Goal: Information Seeking & Learning: Learn about a topic

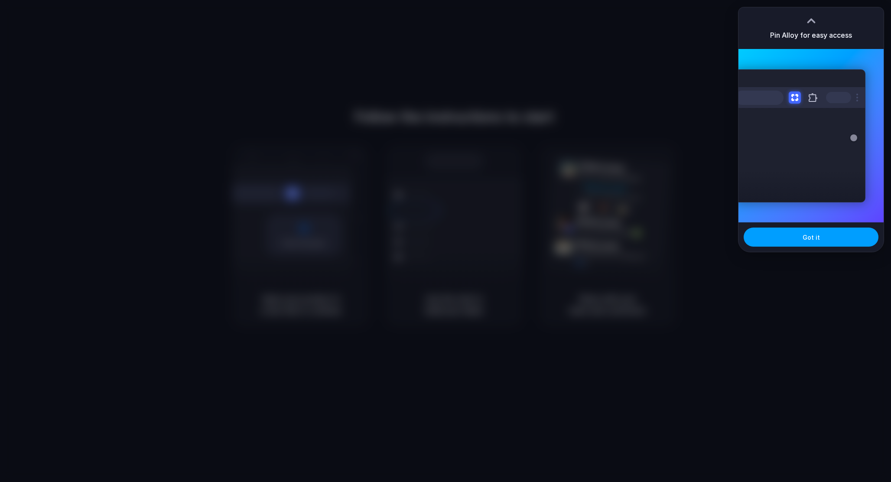
click at [803, 238] on span "Got it" at bounding box center [810, 237] width 17 height 9
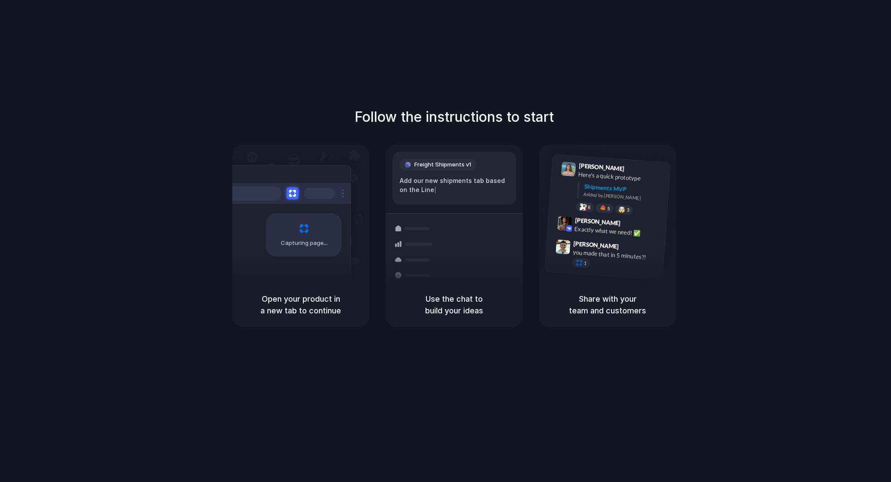
click at [634, 69] on div "Follow the instructions to start Capturing page Open your product in a new tab …" at bounding box center [454, 249] width 908 height 499
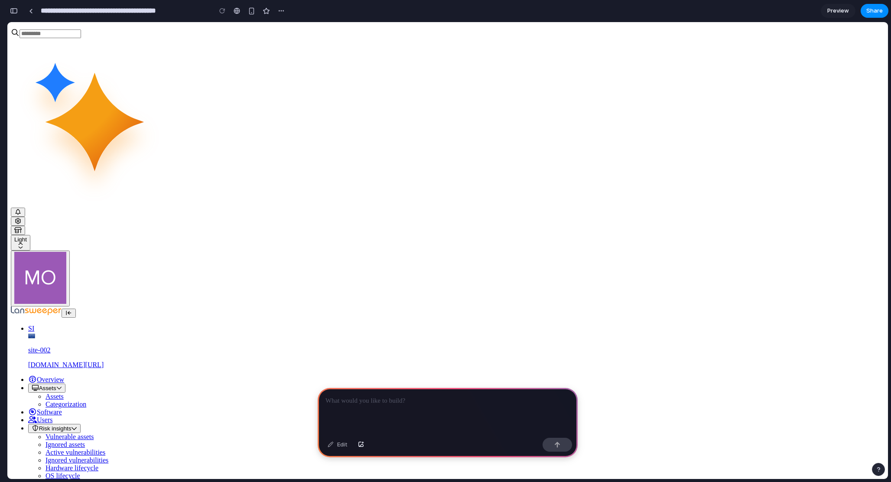
click at [470, 416] on div at bounding box center [448, 411] width 260 height 46
click at [550, 445] on button "button" at bounding box center [556, 445] width 29 height 14
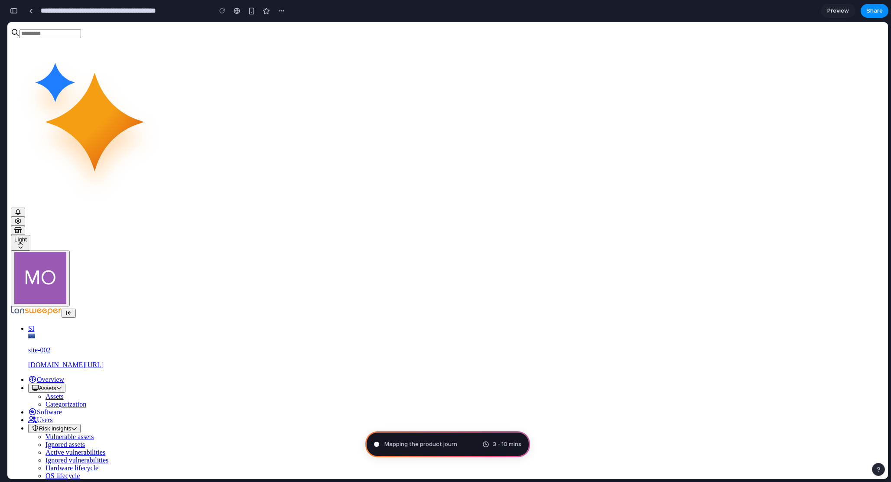
type input "**********"
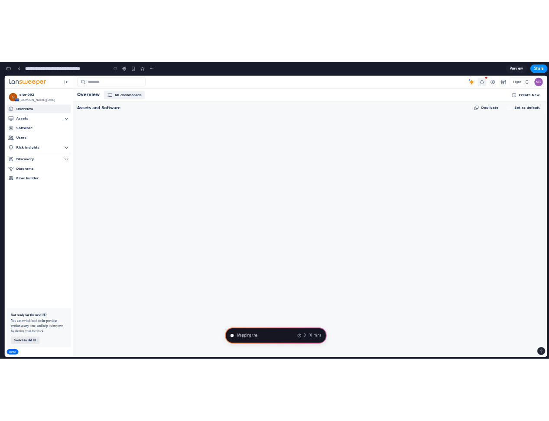
scroll to position [169, 0]
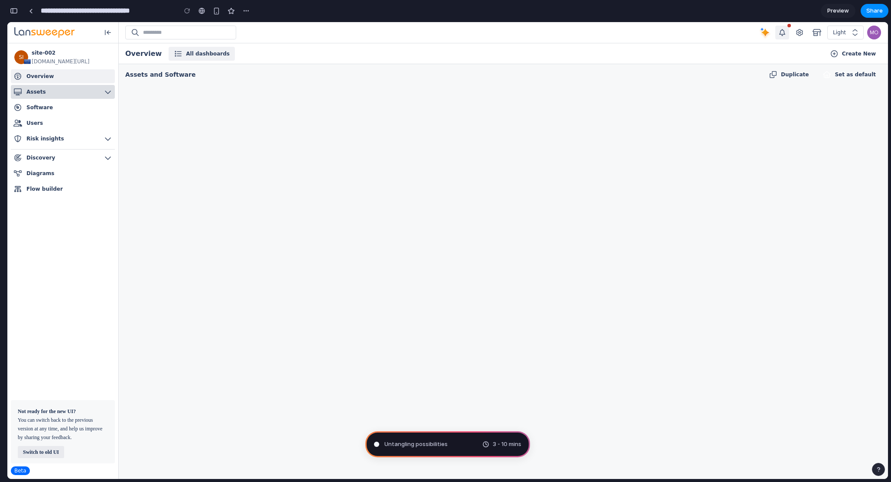
click at [81, 95] on button "Assets" at bounding box center [63, 92] width 104 height 14
click at [69, 111] on link "Software Software" at bounding box center [63, 108] width 104 height 14
click at [180, 72] on p "Assets and Software" at bounding box center [160, 74] width 70 height 10
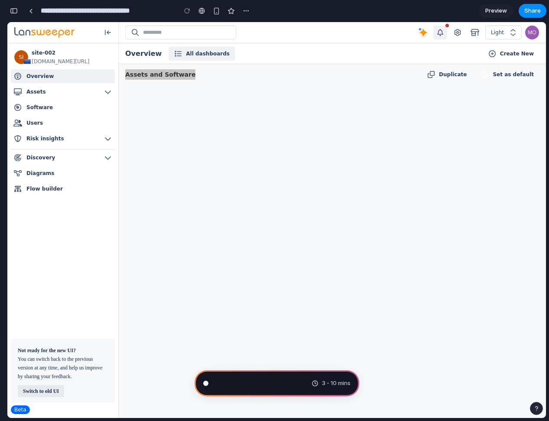
scroll to position [203, 0]
click at [486, 10] on span "Preview" at bounding box center [496, 10] width 22 height 9
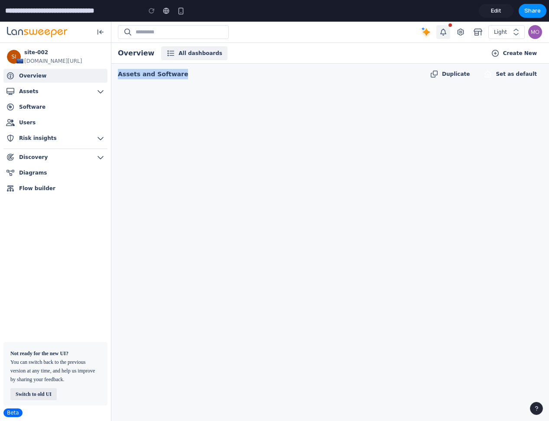
click at [337, 93] on div "Assets and Software Duplicate Set as default" at bounding box center [330, 242] width 438 height 357
click at [499, 12] on span "Edit" at bounding box center [496, 10] width 10 height 9
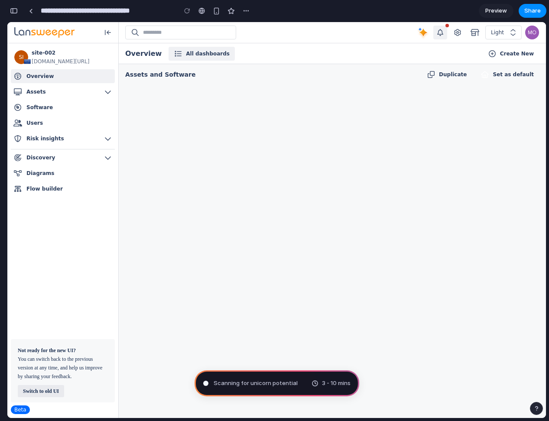
scroll to position [221, 0]
click at [504, 35] on div "Light" at bounding box center [499, 32] width 16 height 9
click at [452, 35] on button "button" at bounding box center [458, 33] width 14 height 14
click at [443, 35] on icon "button" at bounding box center [440, 32] width 9 height 7
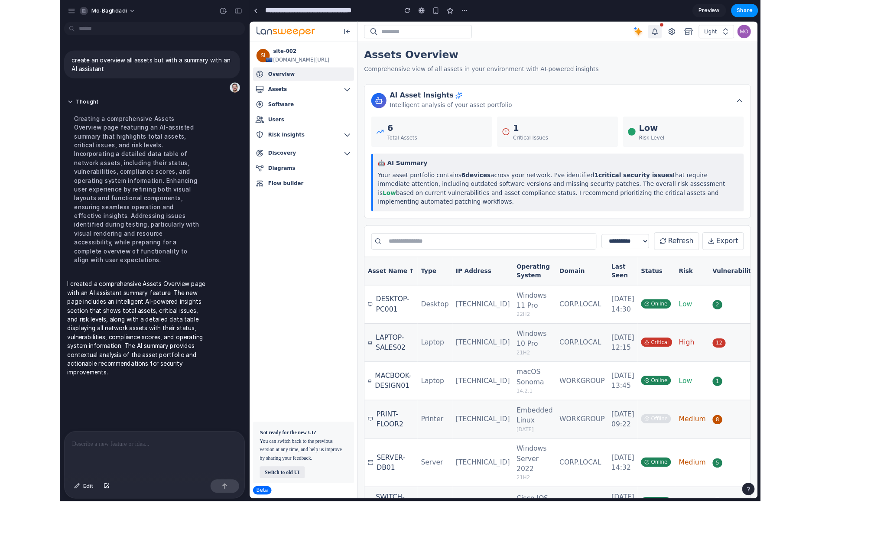
scroll to position [0, 0]
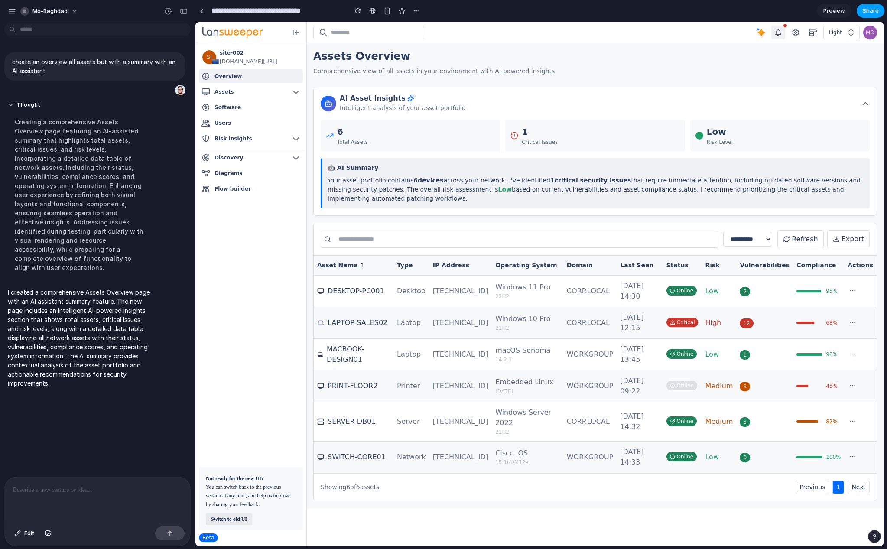
click at [868, 10] on span "Share" at bounding box center [870, 10] width 16 height 9
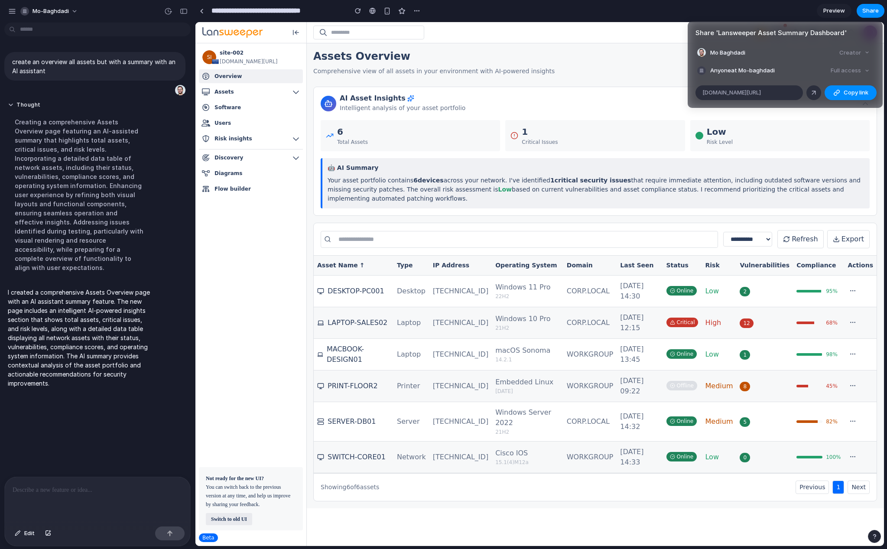
click at [851, 71] on div "Full access" at bounding box center [850, 71] width 46 height 12
click at [863, 71] on div "Full access" at bounding box center [850, 71] width 46 height 12
click at [812, 93] on div at bounding box center [814, 93] width 8 height 8
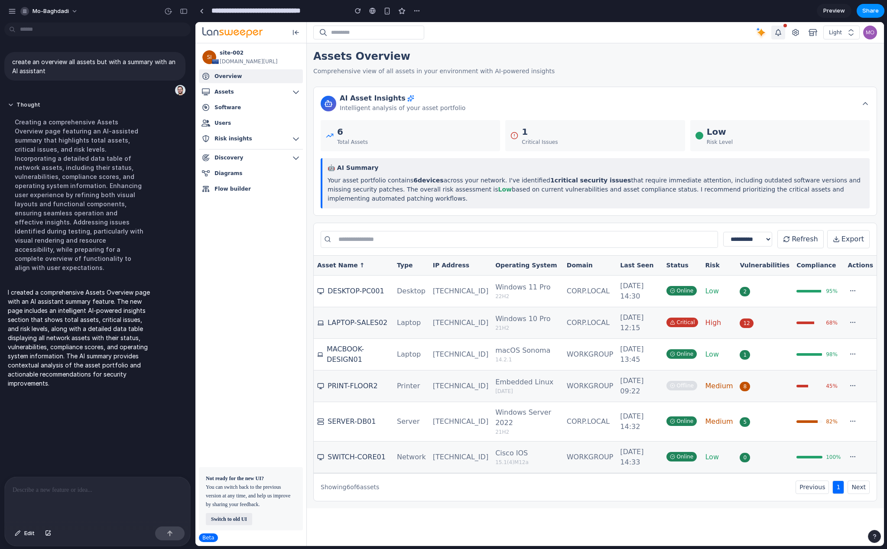
click at [560, 100] on div "Share ' Lansweeper Asset Summary Dashboard ' Mo Baghdadi Creator Anyone at Mo-b…" at bounding box center [443, 274] width 887 height 549
click at [10, 107] on button "Thought" at bounding box center [80, 104] width 145 height 7
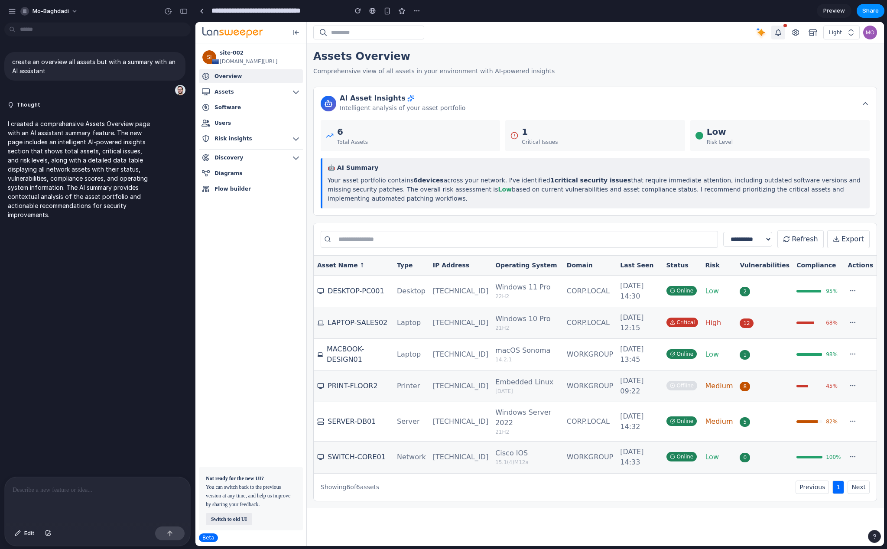
click at [464, 352] on td "[TECHNICAL_ID]" at bounding box center [460, 355] width 62 height 32
click at [857, 480] on button "Next" at bounding box center [858, 486] width 22 height 13
click at [814, 480] on button "Previous" at bounding box center [811, 486] width 33 height 13
click at [233, 97] on button "Assets" at bounding box center [251, 92] width 104 height 14
click at [233, 133] on button "Risk insights" at bounding box center [251, 139] width 104 height 14
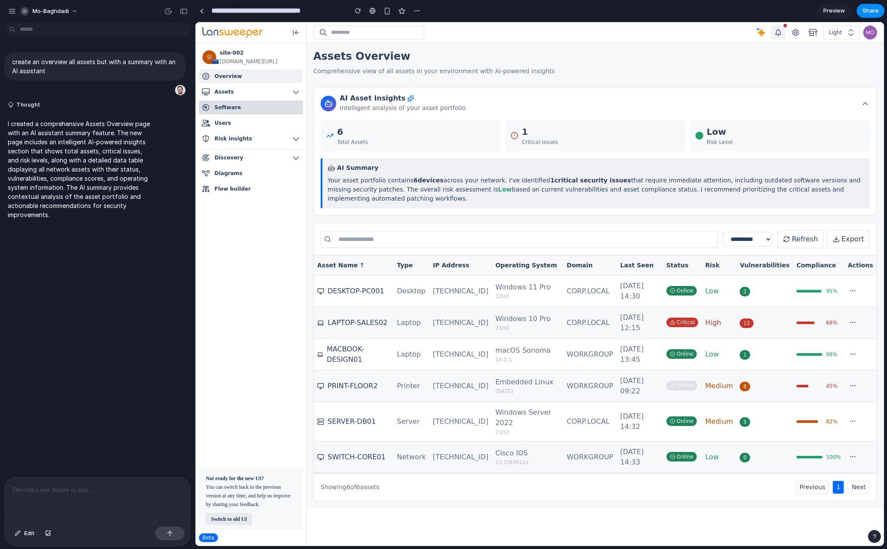
click at [233, 112] on link "Software Software" at bounding box center [251, 108] width 104 height 14
click at [231, 146] on ul "SI site-002 [URL][DOMAIN_NAME] Overview Overview Assets Assets Categorization S…" at bounding box center [250, 121] width 111 height 156
click at [841, 13] on span "Preview" at bounding box center [834, 10] width 22 height 9
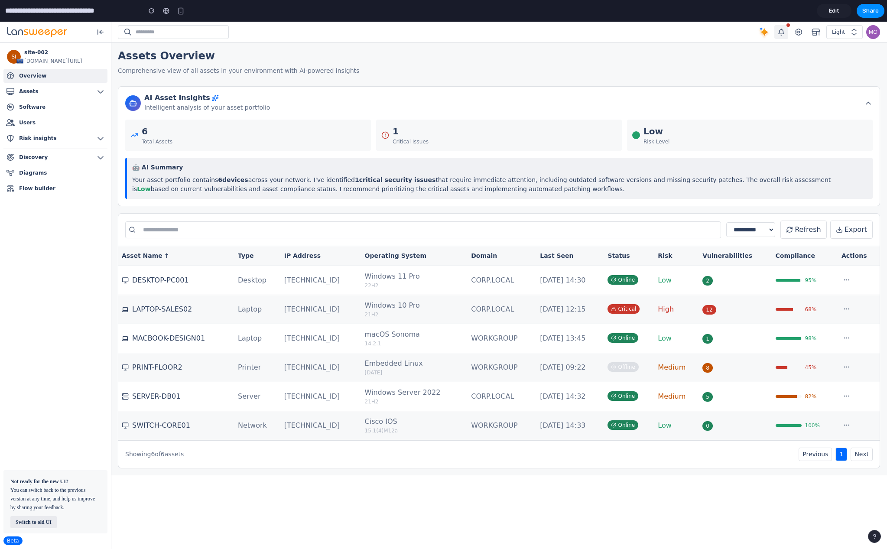
click at [841, 13] on link "Edit" at bounding box center [834, 11] width 35 height 14
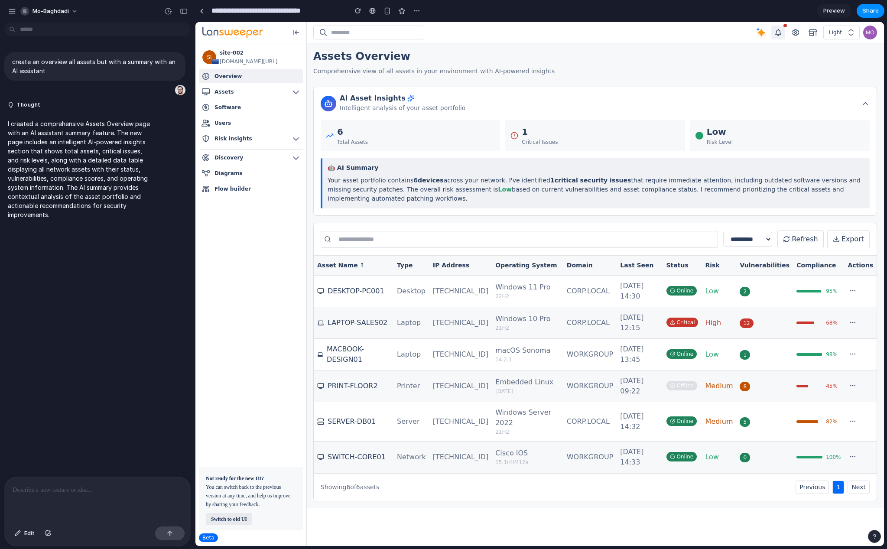
click at [841, 13] on span "Preview" at bounding box center [834, 10] width 22 height 9
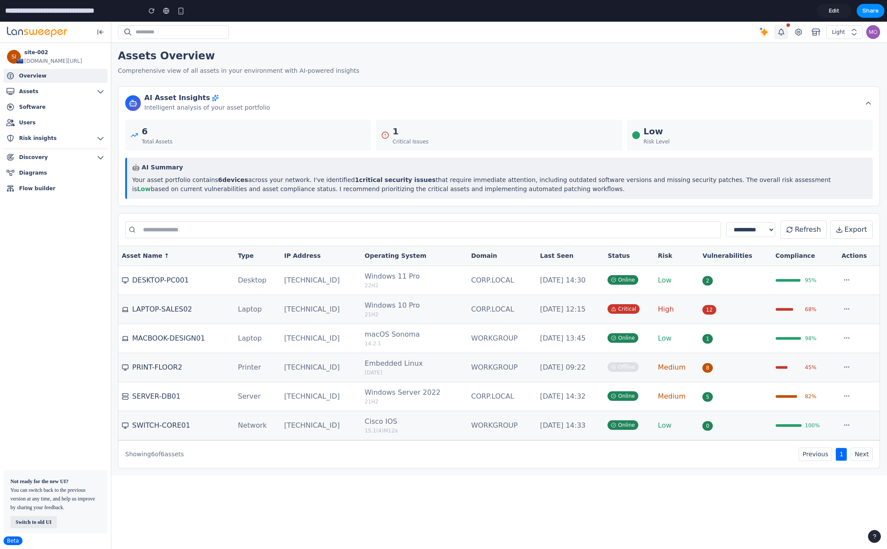
click at [823, 13] on link "Edit" at bounding box center [834, 11] width 35 height 14
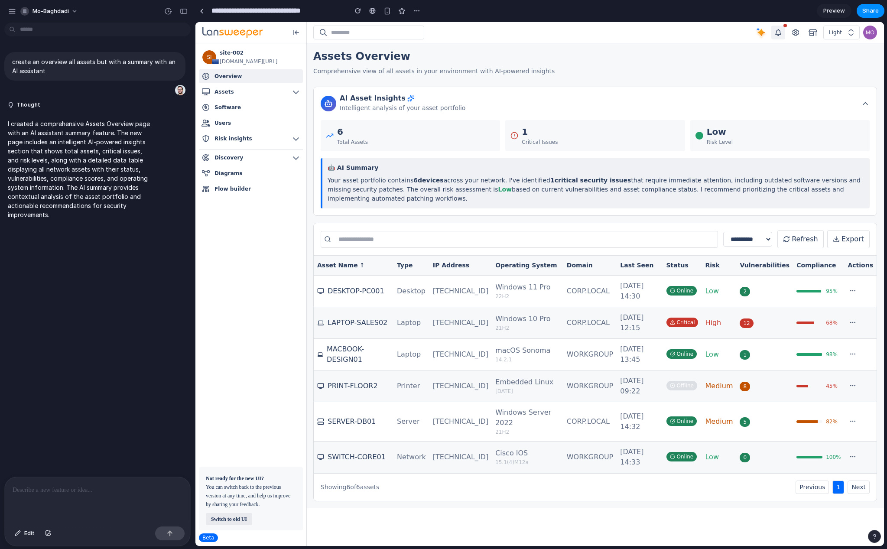
click at [826, 13] on span "Preview" at bounding box center [834, 10] width 22 height 9
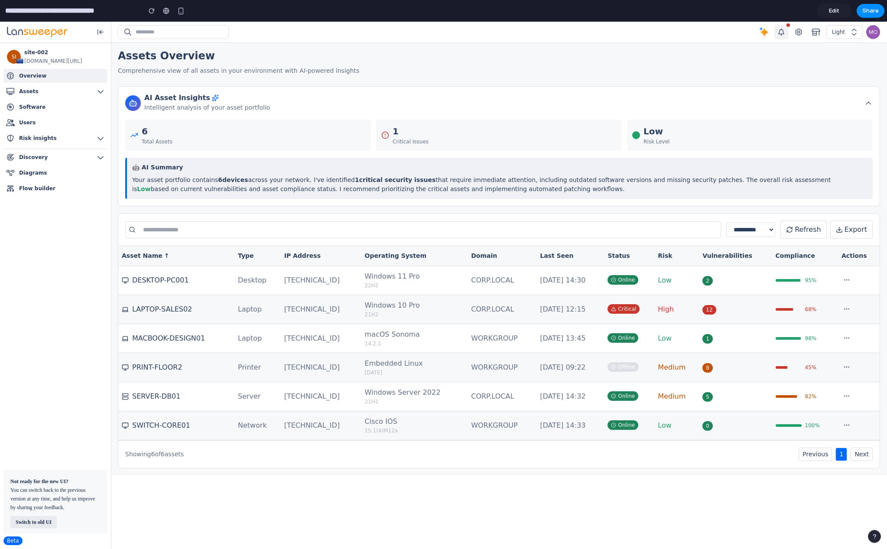
click at [303, 233] on input "text" at bounding box center [423, 229] width 596 height 17
click at [295, 262] on th "IP Address" at bounding box center [321, 256] width 81 height 20
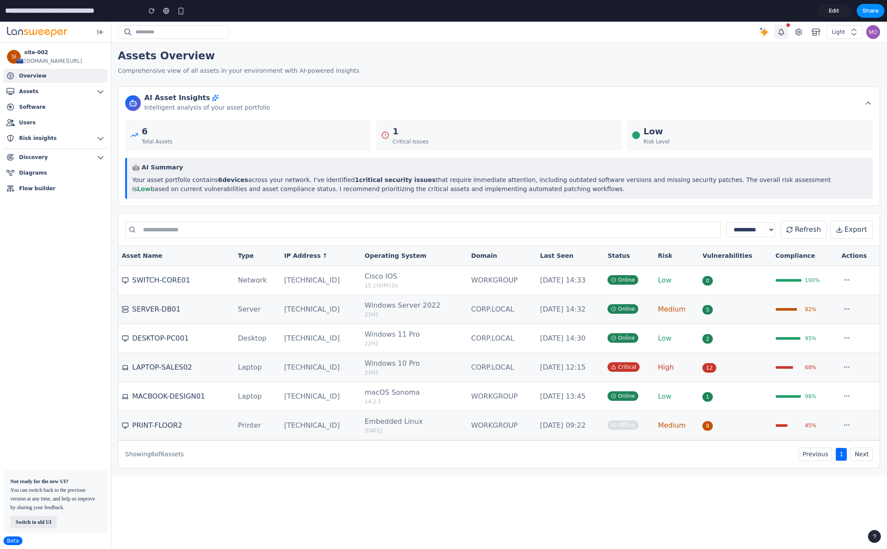
click at [295, 261] on th "IP Address ↑" at bounding box center [321, 256] width 81 height 20
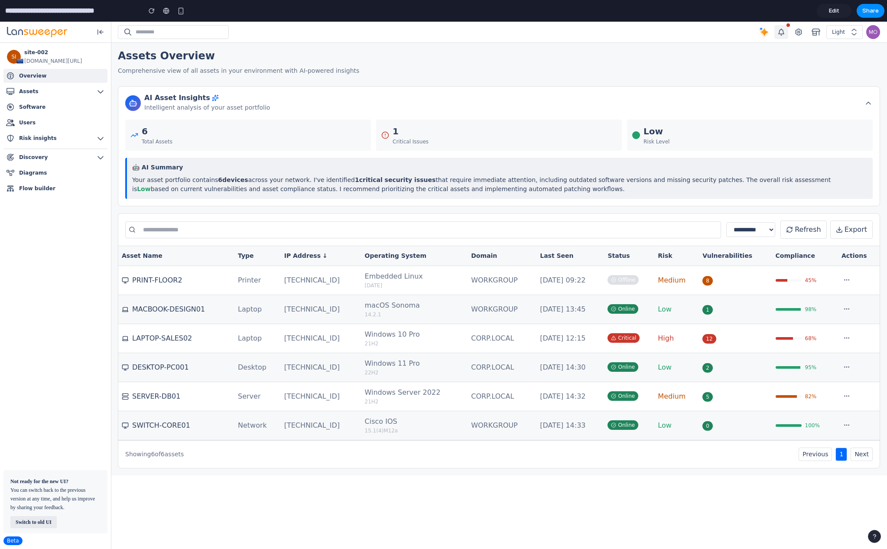
click at [295, 261] on th "IP Address ↓" at bounding box center [321, 256] width 81 height 20
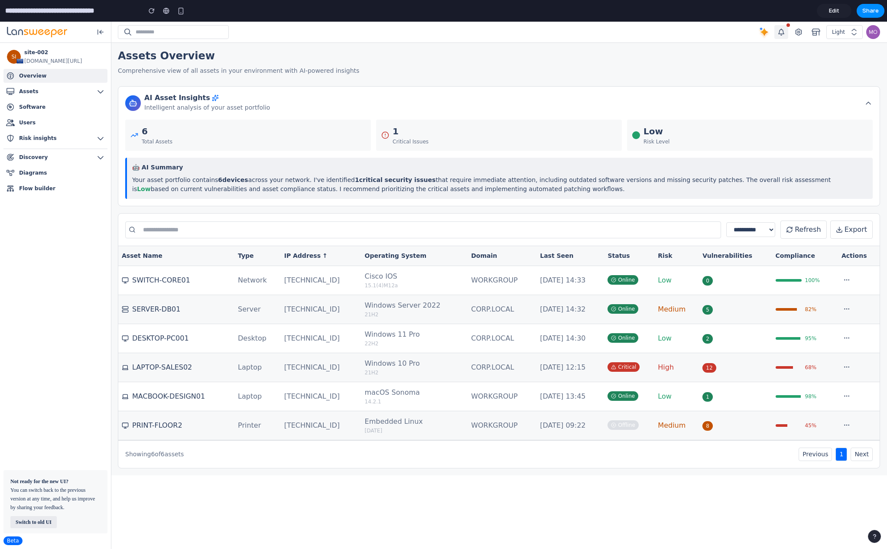
click at [251, 258] on th "Type" at bounding box center [257, 256] width 46 height 20
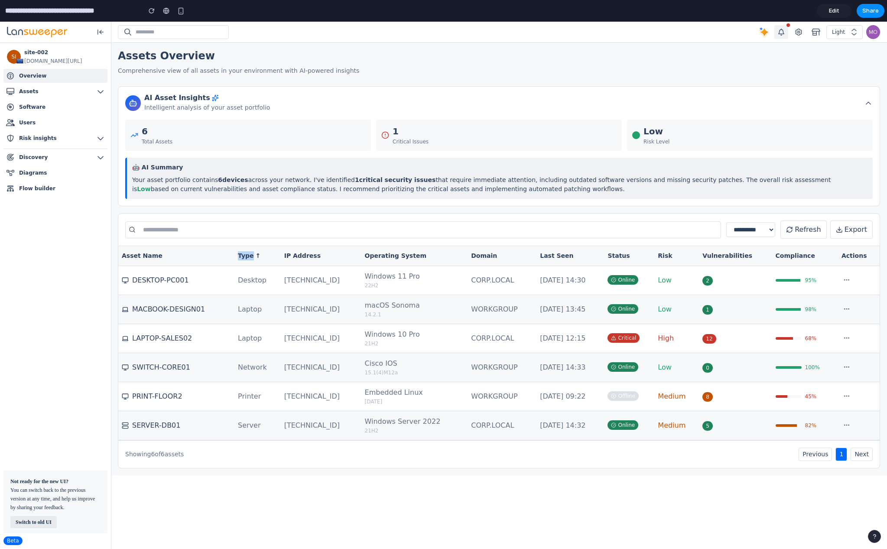
click at [251, 258] on th "Type ↑" at bounding box center [257, 256] width 46 height 20
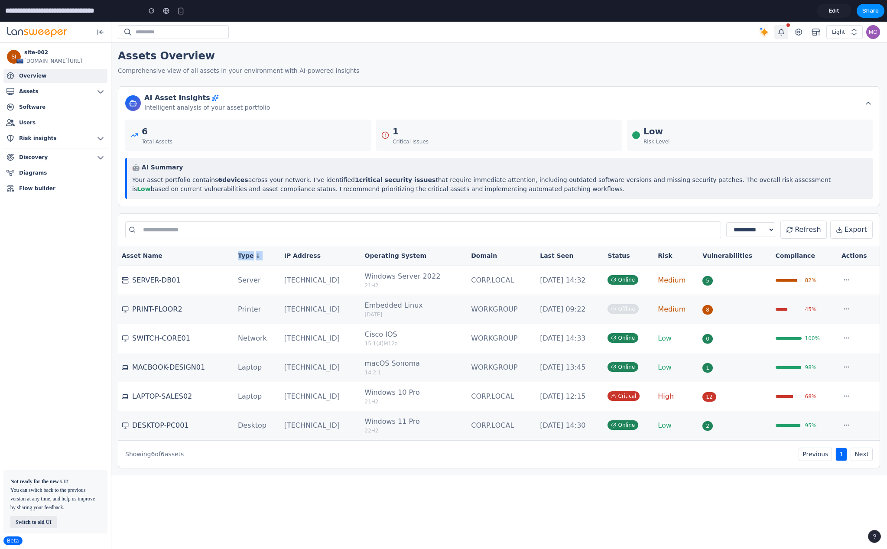
click at [251, 258] on th "Type ↓" at bounding box center [257, 256] width 46 height 20
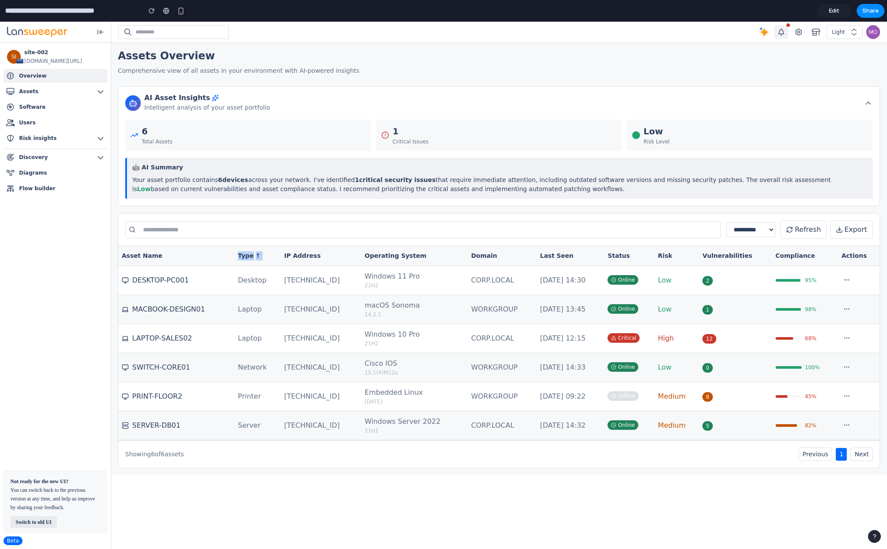
click at [251, 258] on th "Type ↑" at bounding box center [257, 256] width 46 height 20
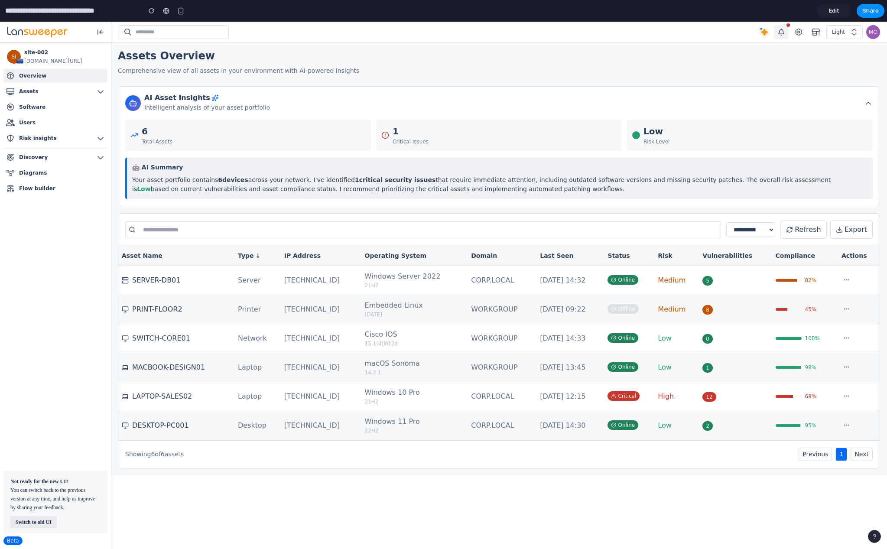
click at [196, 262] on th "Asset Name" at bounding box center [176, 256] width 116 height 20
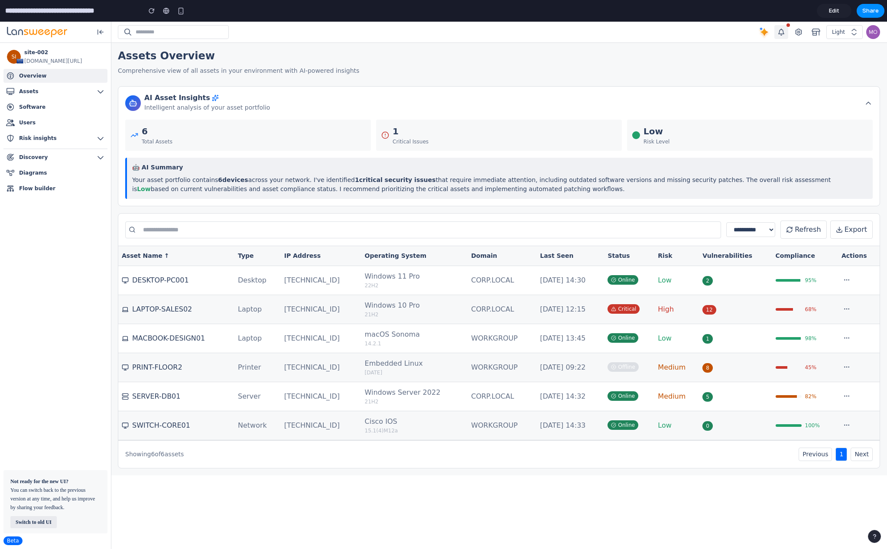
click at [196, 262] on th "Asset Name ↑" at bounding box center [176, 256] width 116 height 20
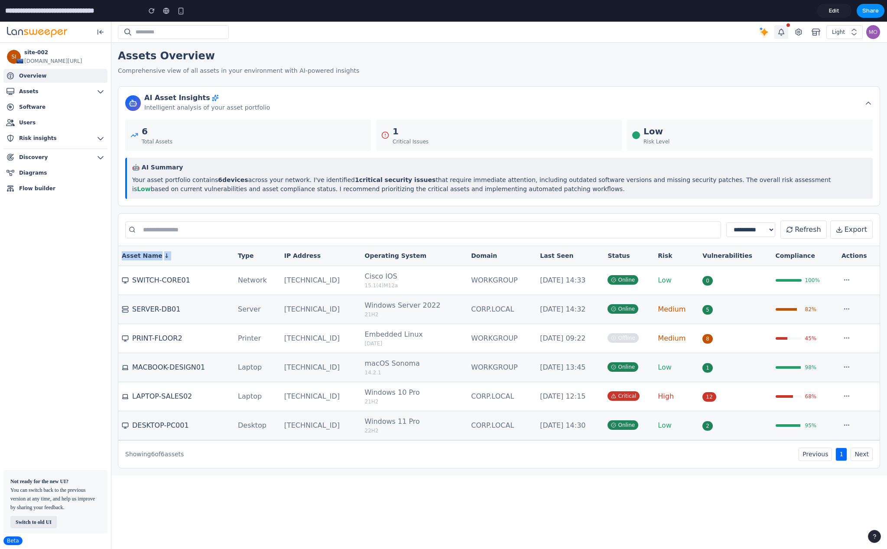
click at [196, 262] on th "Asset Name ↓" at bounding box center [176, 256] width 116 height 20
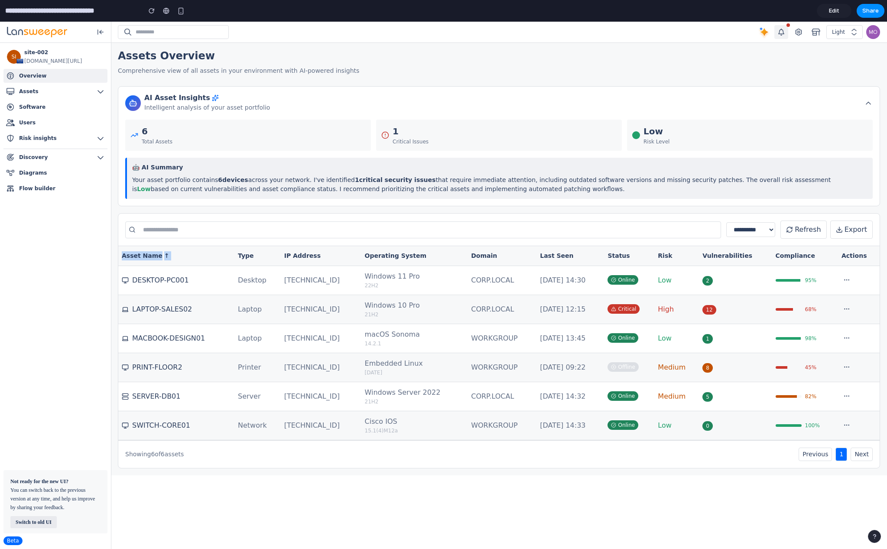
click at [196, 262] on th "Asset Name ↑" at bounding box center [176, 256] width 116 height 20
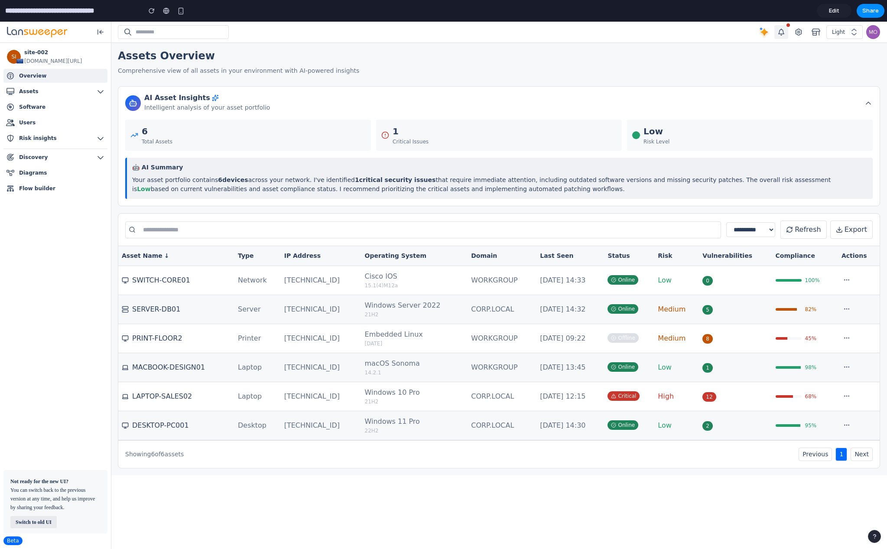
click at [710, 252] on th "Vulnerabilities" at bounding box center [735, 256] width 73 height 20
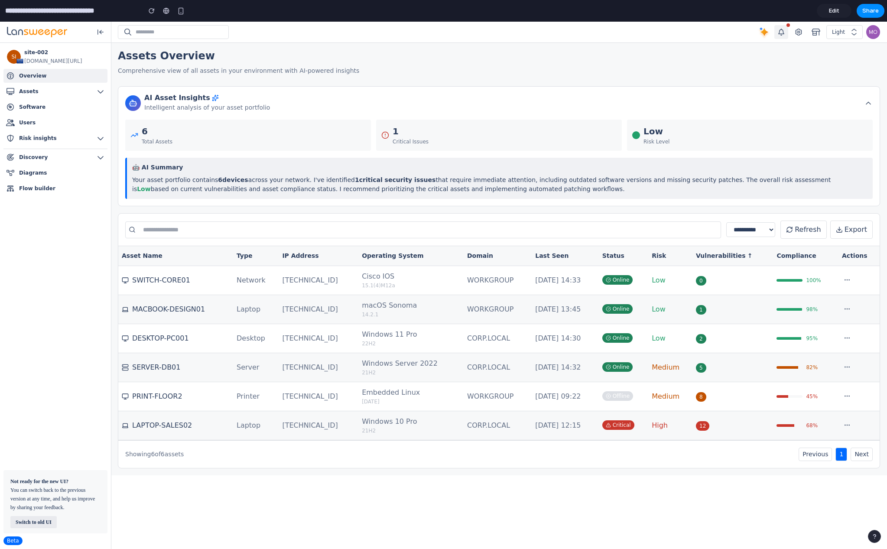
click at [710, 252] on th "Vulnerabilities ↑" at bounding box center [732, 256] width 81 height 20
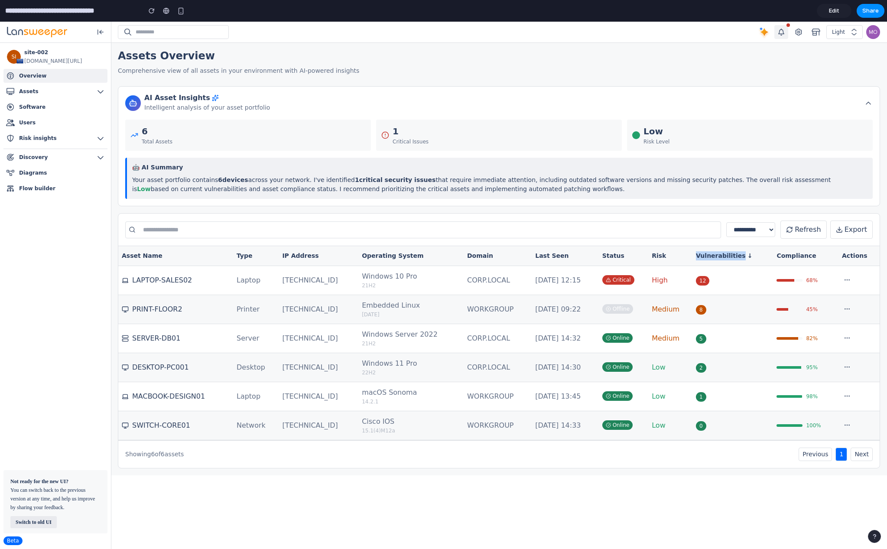
click at [710, 252] on th "Vulnerabilities ↓" at bounding box center [732, 256] width 81 height 20
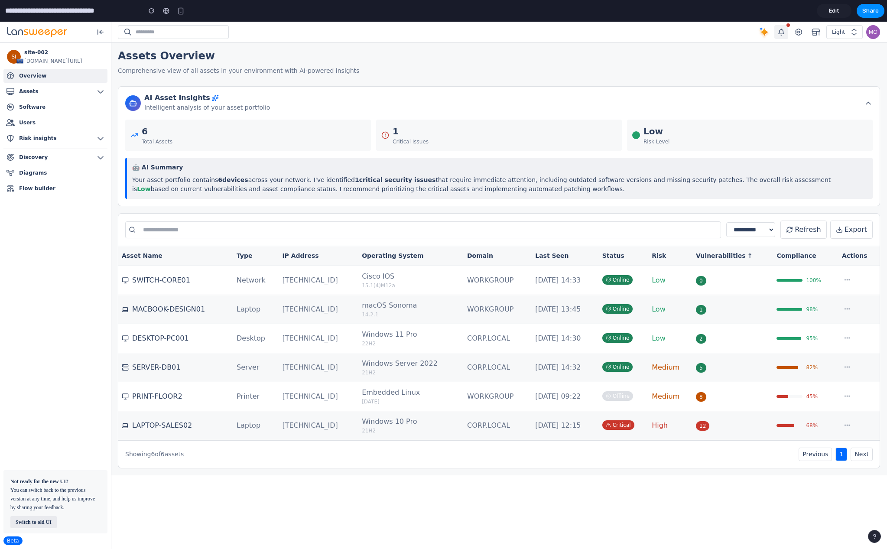
click at [576, 144] on div "1 Critical Issues" at bounding box center [499, 135] width 246 height 31
click at [596, 121] on div "1 Critical Issues" at bounding box center [499, 135] width 246 height 31
click at [610, 108] on div "AI Asset Insights Intelligent analysis of your asset portfolio" at bounding box center [498, 103] width 747 height 19
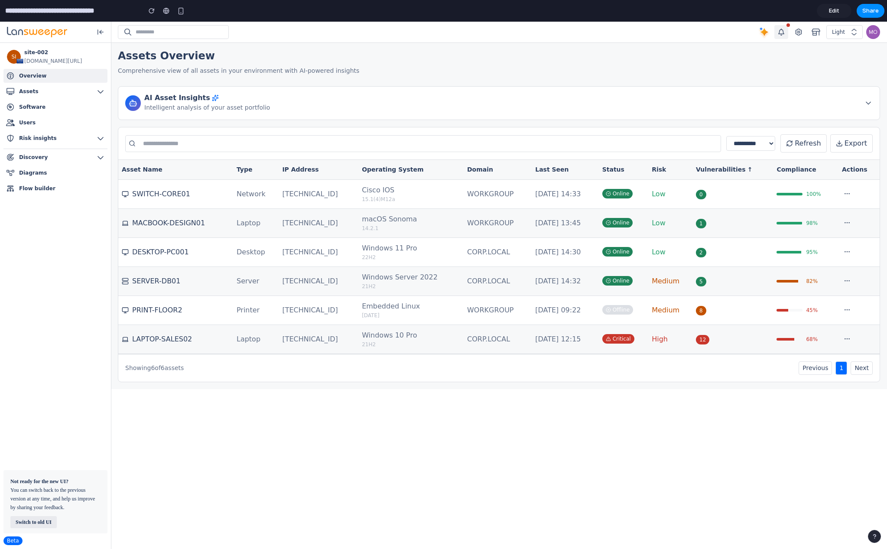
click at [610, 108] on div "AI Asset Insights Intelligent analysis of your asset portfolio" at bounding box center [498, 103] width 747 height 19
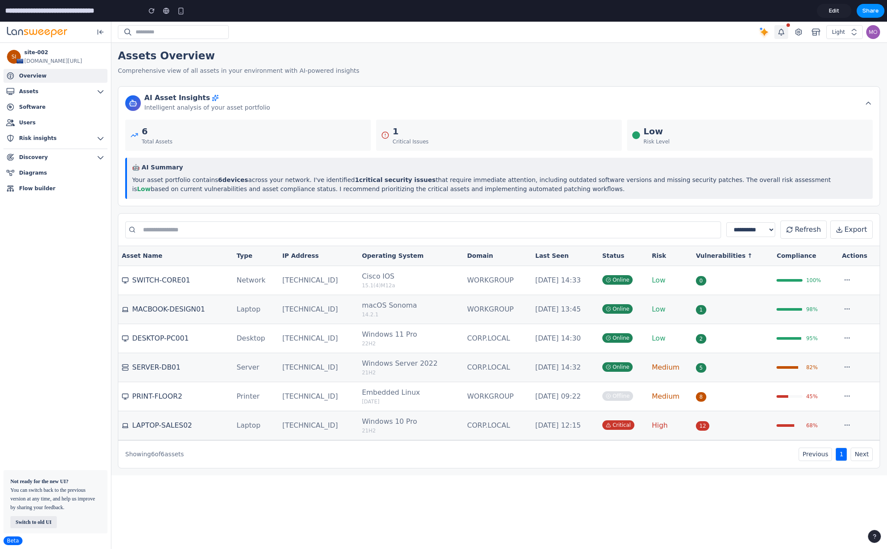
click at [610, 108] on div "AI Asset Insights Intelligent analysis of your asset portfolio" at bounding box center [498, 103] width 747 height 19
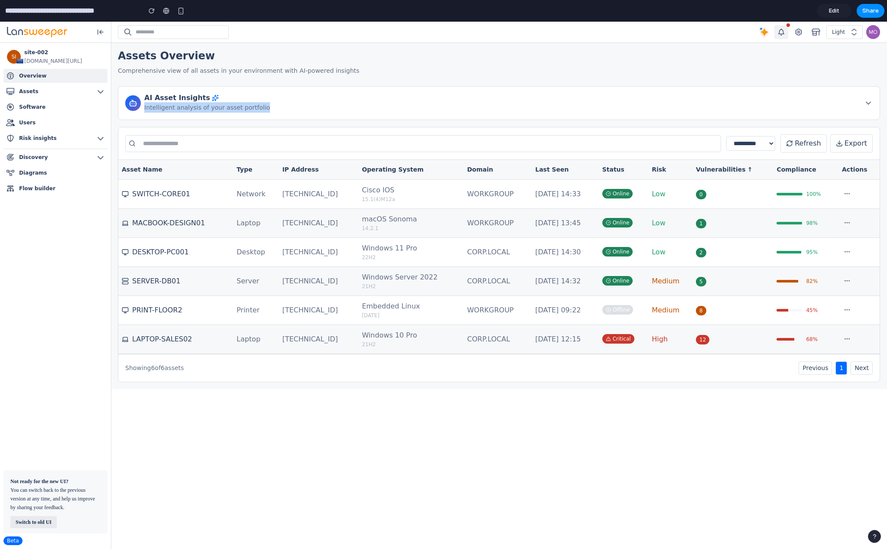
click at [610, 108] on div "AI Asset Insights Intelligent analysis of your asset portfolio" at bounding box center [498, 103] width 747 height 19
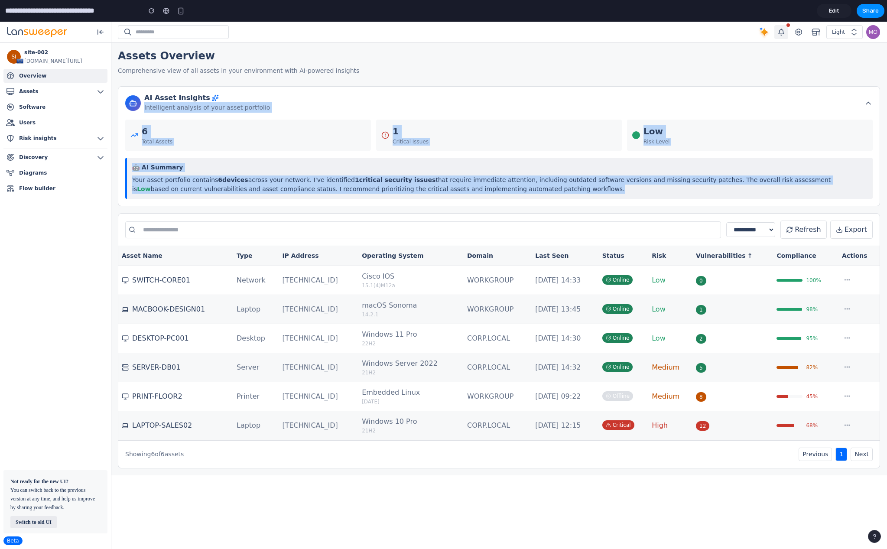
click at [527, 133] on div "1 Critical Issues" at bounding box center [499, 135] width 246 height 31
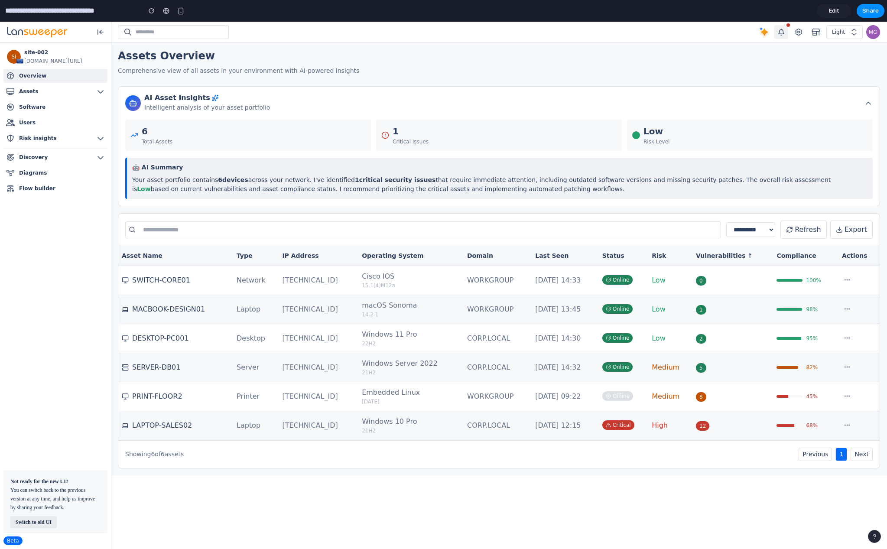
click at [447, 101] on div "AI Asset Insights Intelligent analysis of your asset portfolio" at bounding box center [498, 103] width 747 height 19
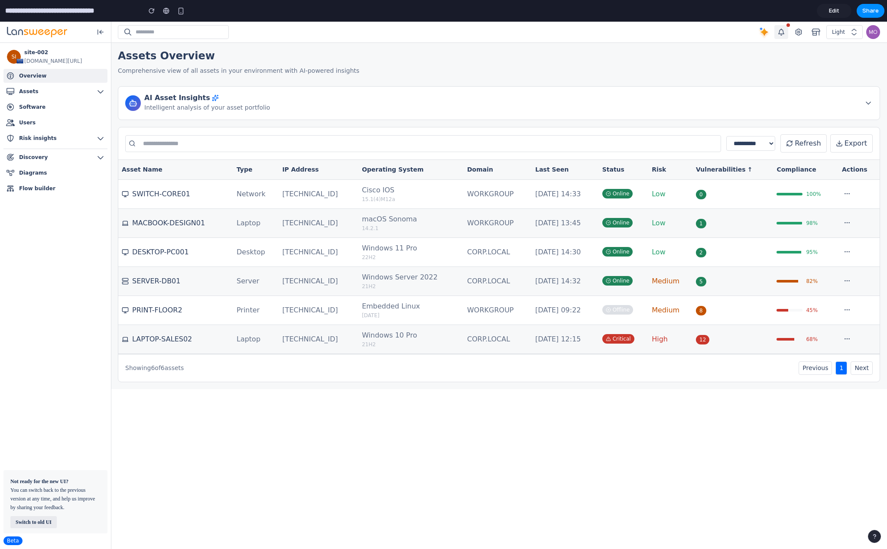
click at [236, 114] on div "AI Asset Insights Intelligent analysis of your asset portfolio" at bounding box center [499, 103] width 762 height 34
click at [223, 102] on p "Intelligent analysis of your asset portfolio" at bounding box center [207, 107] width 126 height 10
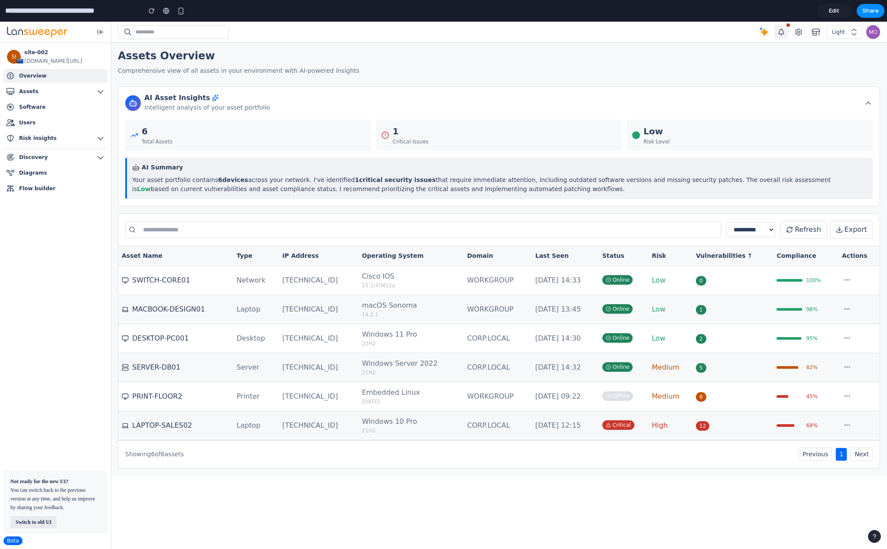
click at [503, 130] on div "1 Critical Issues" at bounding box center [499, 135] width 246 height 31
click at [74, 139] on button "Risk insights" at bounding box center [55, 138] width 104 height 14
click at [82, 87] on button "Assets" at bounding box center [55, 91] width 104 height 14
click at [94, 31] on button "button" at bounding box center [101, 32] width 14 height 14
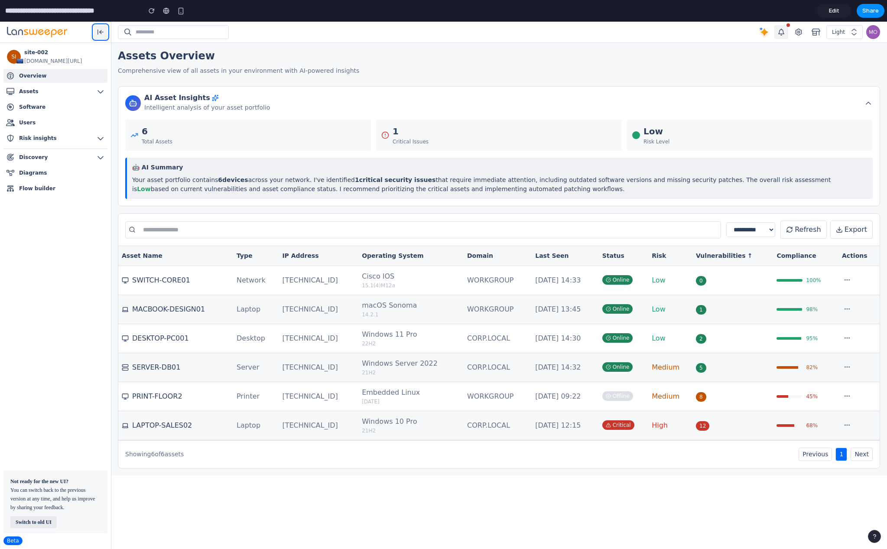
click at [98, 31] on icon "button" at bounding box center [100, 32] width 9 height 7
click at [152, 30] on input at bounding box center [181, 32] width 91 height 9
click at [800, 30] on icon "button" at bounding box center [798, 32] width 6 height 7
click at [844, 30] on div "Light" at bounding box center [840, 32] width 16 height 9
click at [869, 34] on img "button" at bounding box center [873, 32] width 14 height 14
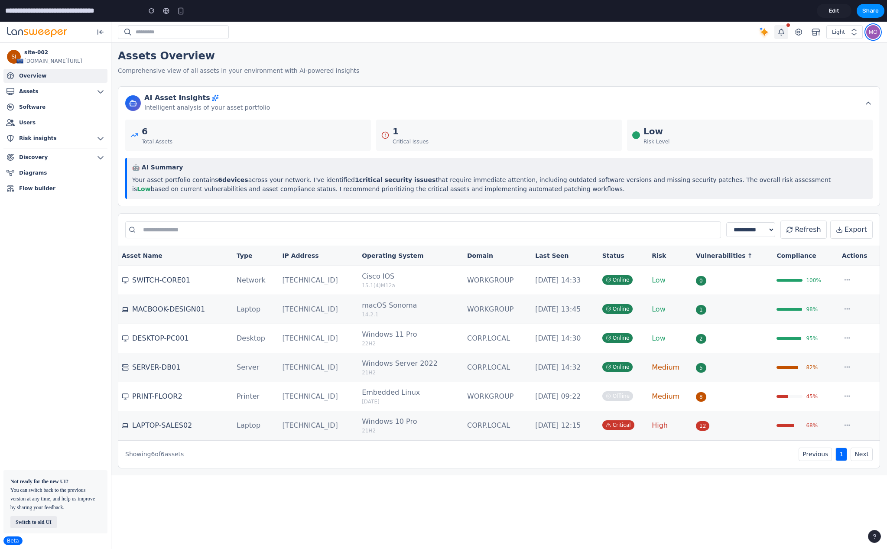
click at [869, 34] on img "button" at bounding box center [873, 32] width 14 height 14
click at [214, 219] on div "**********" at bounding box center [498, 230] width 761 height 32
click at [177, 246] on th "Asset Name" at bounding box center [175, 256] width 115 height 20
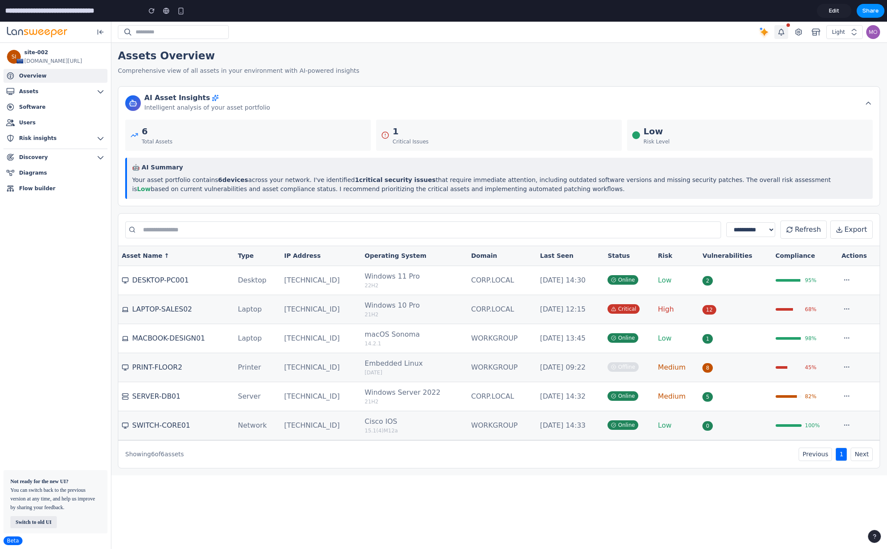
click at [164, 262] on th "Asset Name ↑" at bounding box center [176, 256] width 116 height 20
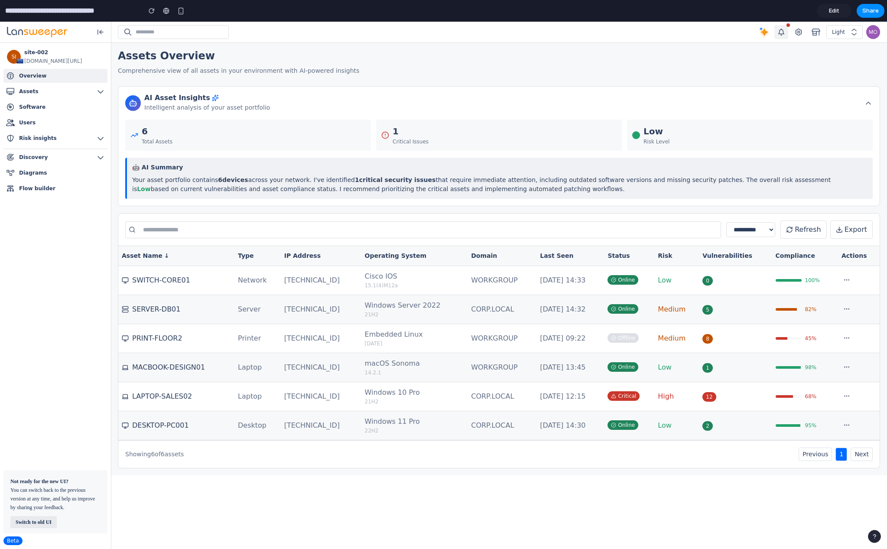
click at [164, 262] on th "Asset Name ↓" at bounding box center [176, 256] width 116 height 20
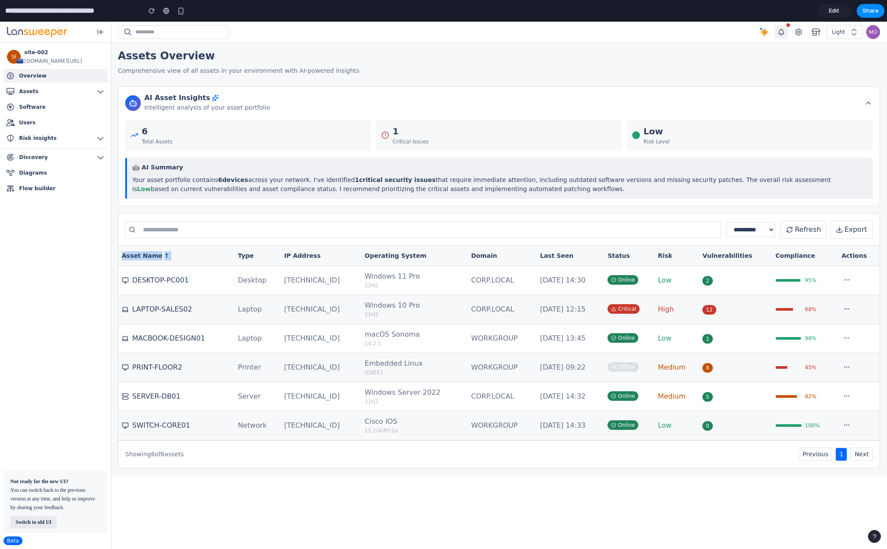
click at [164, 262] on th "Asset Name ↑" at bounding box center [176, 256] width 116 height 20
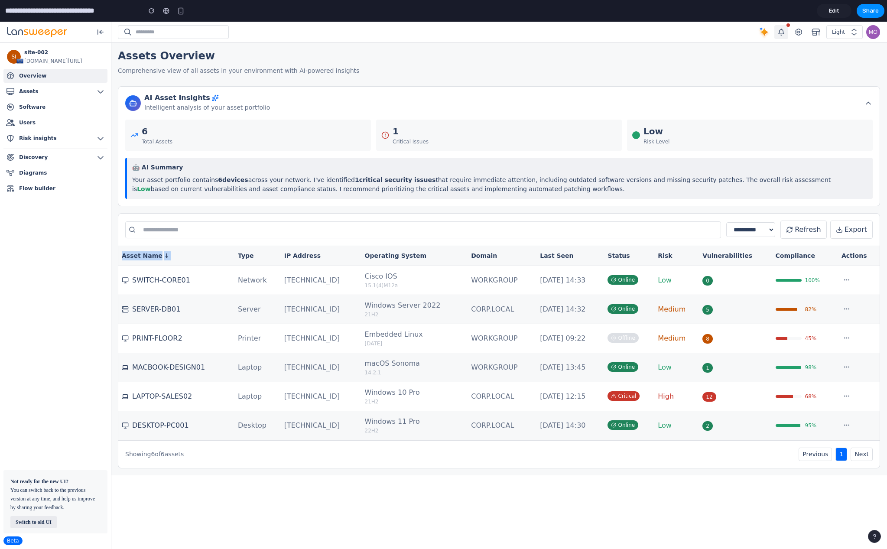
click at [164, 262] on th "Asset Name ↓" at bounding box center [176, 256] width 116 height 20
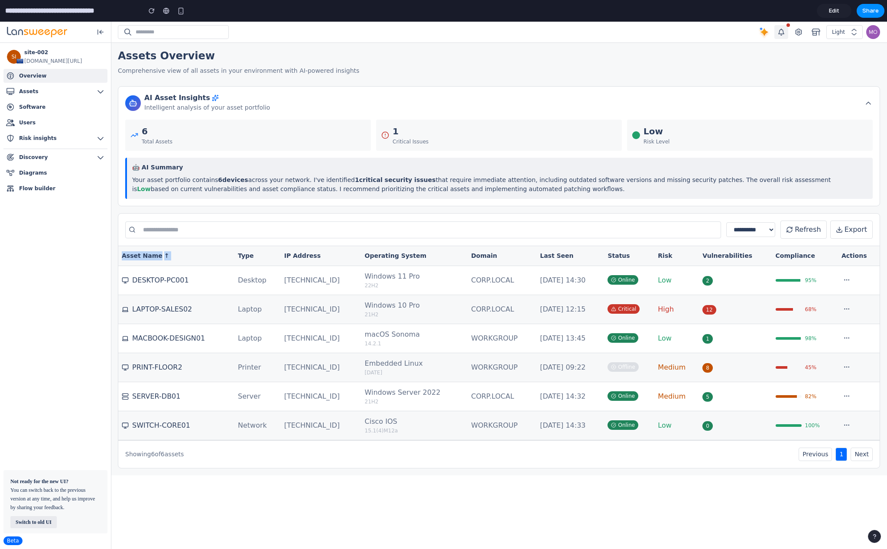
click at [164, 262] on th "Asset Name ↑" at bounding box center [176, 256] width 116 height 20
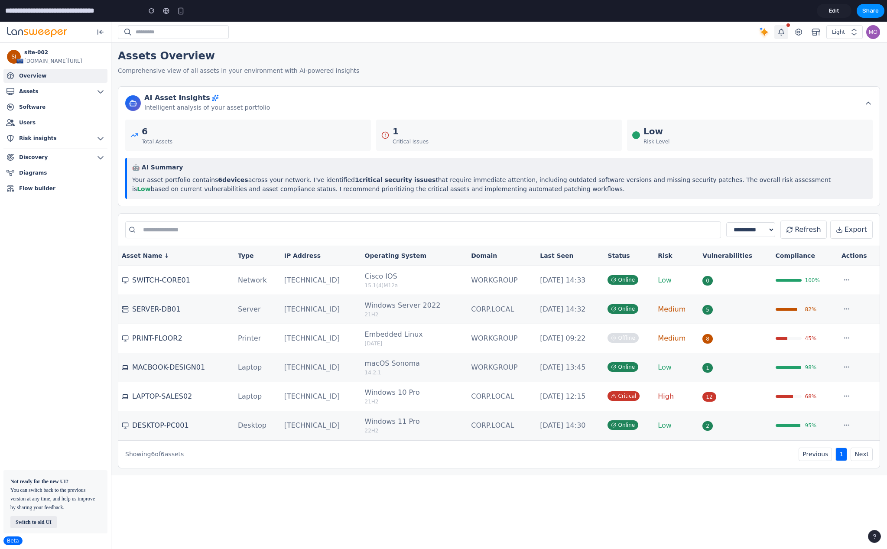
click at [152, 431] on td "DESKTOP-PC001" at bounding box center [176, 425] width 116 height 29
click at [251, 258] on th "Type" at bounding box center [257, 256] width 46 height 20
click at [251, 258] on th "Type ↑" at bounding box center [257, 256] width 46 height 20
click at [1, 391] on div "SI site-002 [URL][DOMAIN_NAME] Overview Overview Assets Assets Categorization S…" at bounding box center [55, 255] width 111 height 424
click at [854, 456] on button "Next" at bounding box center [861, 453] width 22 height 13
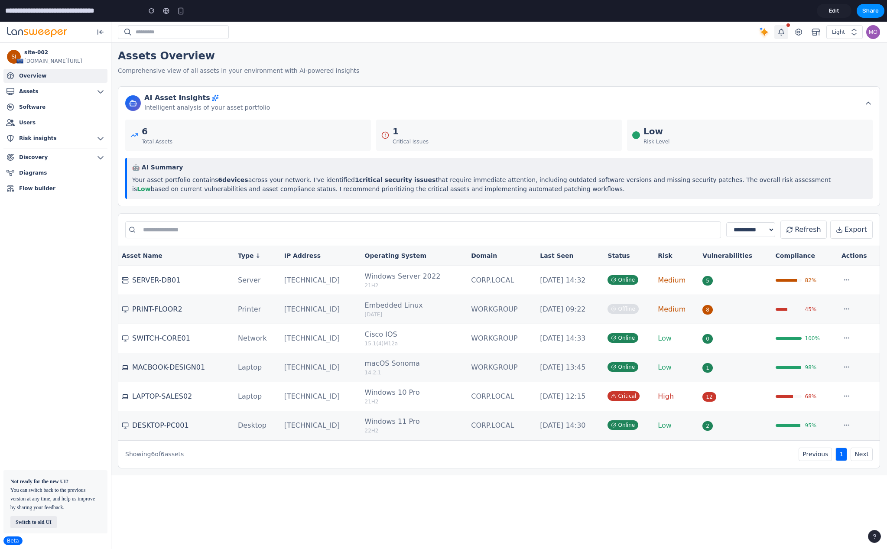
click at [827, 456] on button "Previous" at bounding box center [814, 453] width 33 height 13
click at [810, 226] on button "Refresh" at bounding box center [803, 229] width 46 height 18
click at [843, 228] on icon at bounding box center [839, 229] width 7 height 7
click at [38, 103] on span "Software" at bounding box center [32, 107] width 26 height 9
click at [36, 141] on span "Risk insights" at bounding box center [38, 138] width 38 height 9
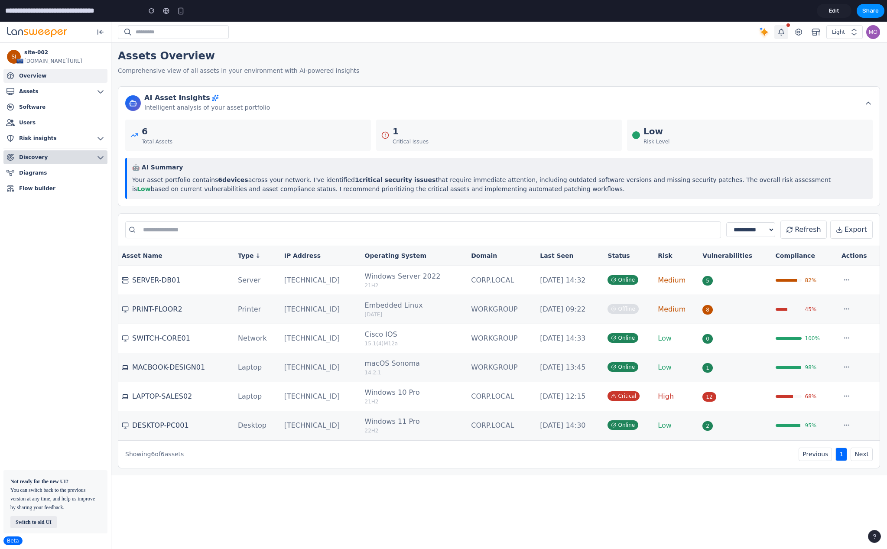
click at [40, 156] on span "Discovery" at bounding box center [33, 157] width 29 height 9
click at [42, 481] on button "Switch to old UI" at bounding box center [33, 522] width 46 height 12
click at [10, 481] on div "Beta" at bounding box center [12, 540] width 19 height 9
click at [878, 481] on button "button" at bounding box center [874, 536] width 13 height 13
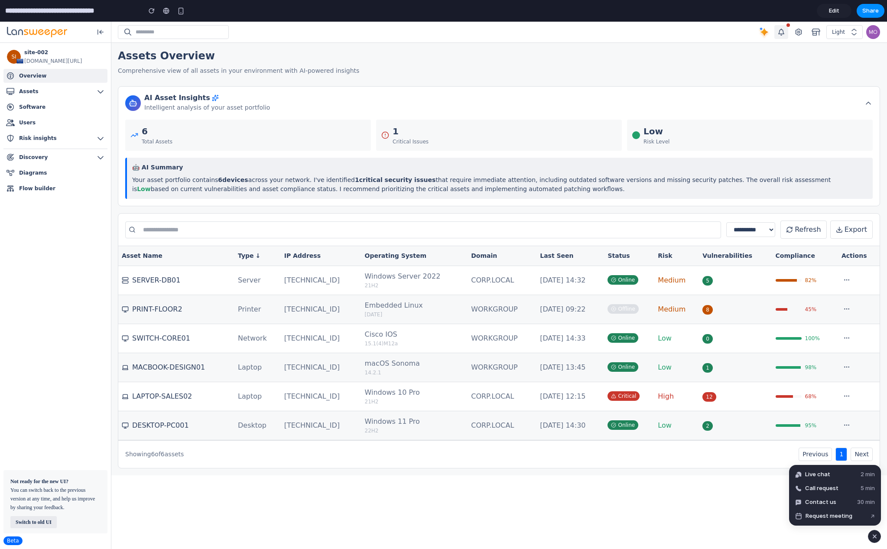
click at [875, 481] on div "button" at bounding box center [874, 536] width 7 height 10
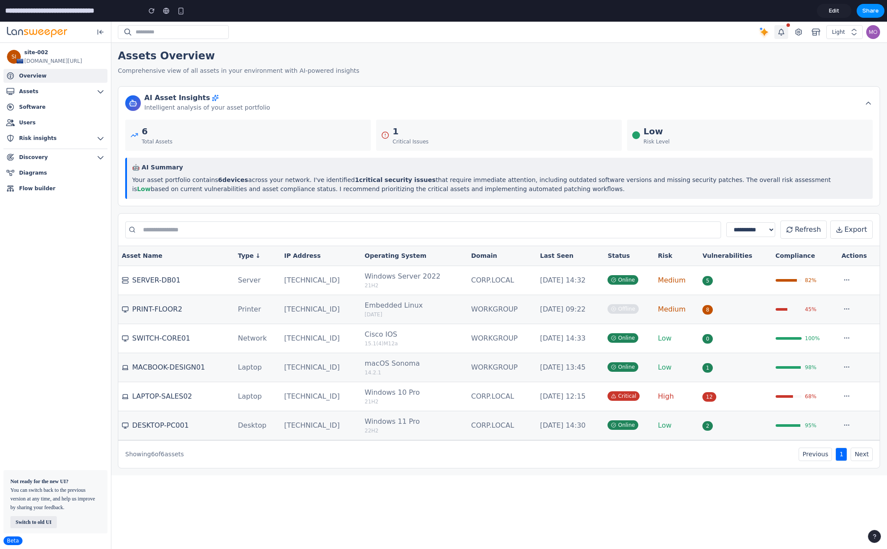
click at [875, 481] on div "button" at bounding box center [874, 536] width 6 height 6
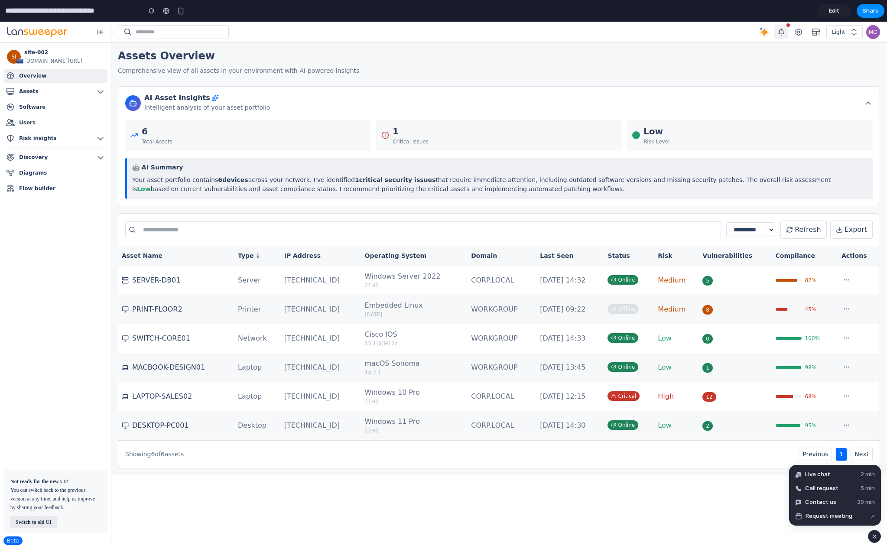
click at [875, 481] on div "button" at bounding box center [874, 536] width 7 height 10
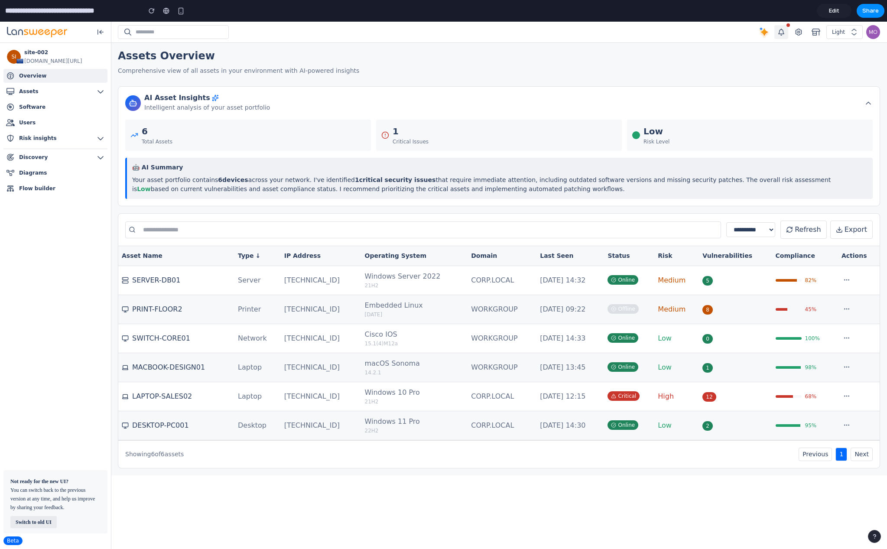
click at [713, 299] on td "8" at bounding box center [735, 309] width 73 height 29
click at [187, 172] on div "🤖 AI Summary Your asset portfolio contains 6 devices across your network. I've …" at bounding box center [498, 178] width 747 height 41
click at [166, 98] on h3 "AI Asset Insights" at bounding box center [207, 98] width 126 height 9
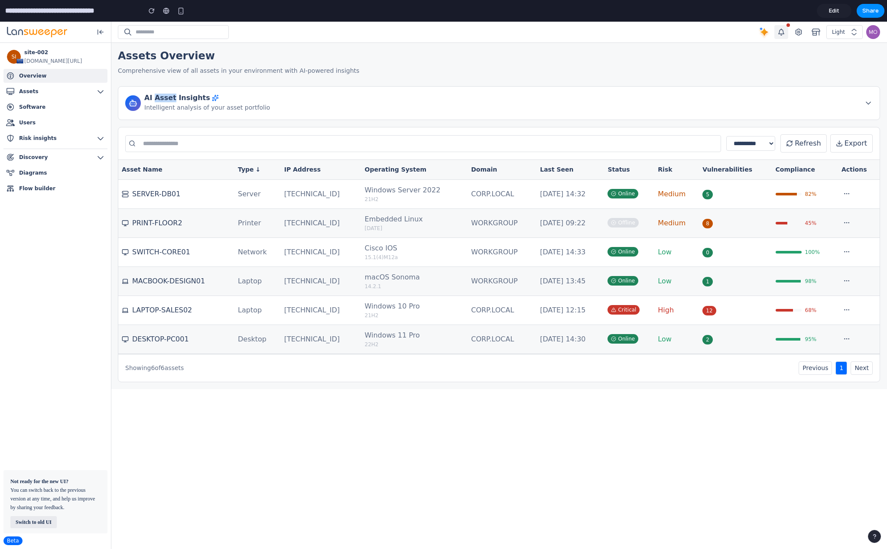
click at [166, 98] on h3 "AI Asset Insights" at bounding box center [207, 98] width 126 height 9
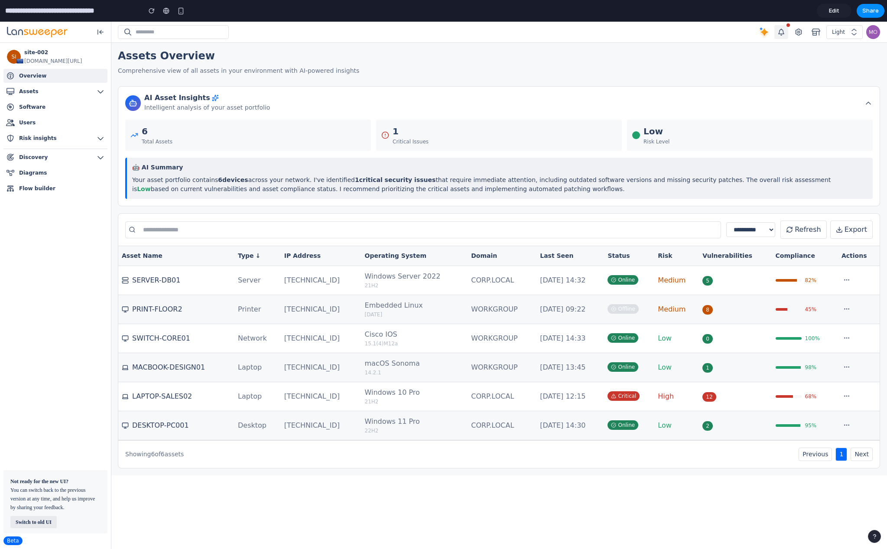
click at [192, 71] on p "Comprehensive view of all assets in your environment with AI-powered insights" at bounding box center [499, 70] width 762 height 10
